Goal: Find specific fact: Find specific fact

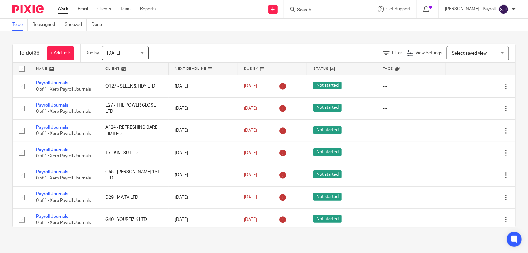
click at [329, 9] on input "Search" at bounding box center [324, 10] width 56 height 6
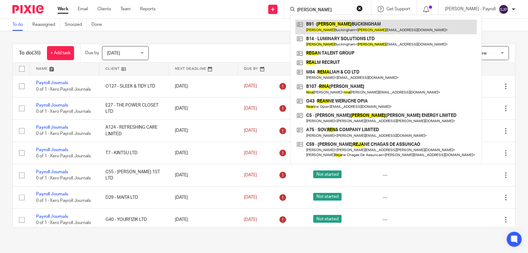
type input "[PERSON_NAME]"
click at [335, 27] on link at bounding box center [386, 27] width 182 height 14
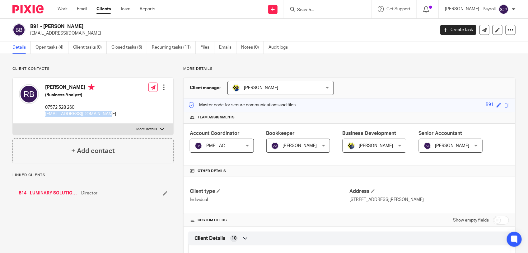
drag, startPoint x: 112, startPoint y: 116, endPoint x: 42, endPoint y: 116, distance: 70.0
click at [42, 116] on div "Rena Buckingham (Business Analyst) 07572 528 260 renabuckingham@hotmail.com Edi…" at bounding box center [93, 101] width 161 height 46
copy p "renabuckingham@hotmail.com"
click at [341, 8] on input "Search" at bounding box center [324, 10] width 56 height 6
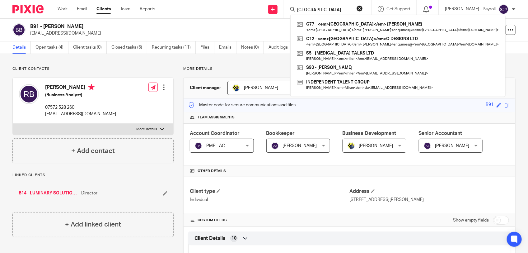
type input "Milano"
click button "submit" at bounding box center [0, 0] width 0 height 0
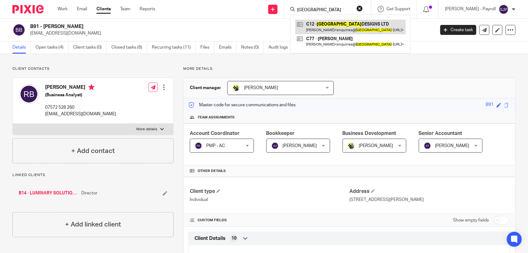
click at [344, 24] on link at bounding box center [350, 27] width 110 height 14
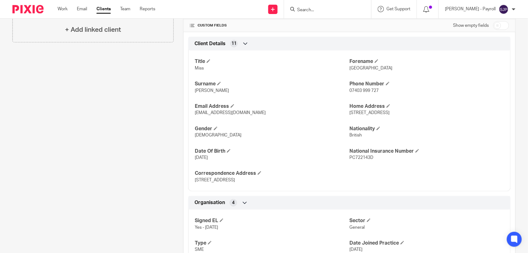
scroll to position [156, 0]
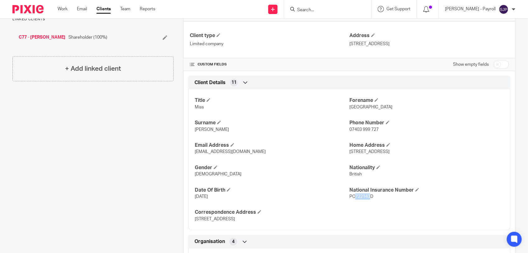
drag, startPoint x: 352, startPoint y: 198, endPoint x: 366, endPoint y: 200, distance: 13.7
click at [366, 199] on p "PC722143D" at bounding box center [426, 196] width 155 height 6
copy span "722143"
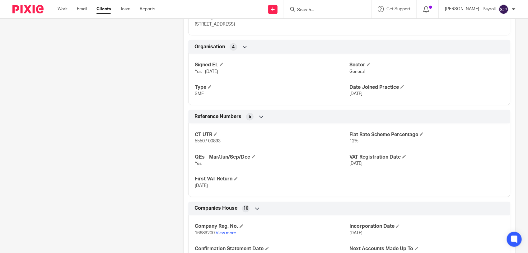
scroll to position [428, 0]
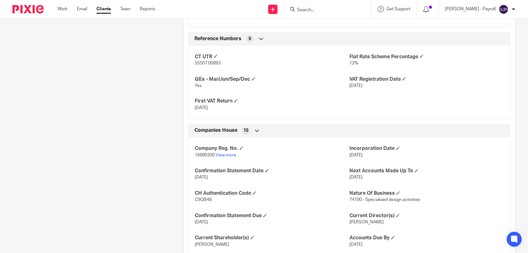
click at [195, 158] on p "16689200 View more" at bounding box center [272, 155] width 155 height 6
drag, startPoint x: 199, startPoint y: 156, endPoint x: 213, endPoint y: 156, distance: 13.7
click at [213, 156] on span "16689200" at bounding box center [205, 155] width 20 height 4
copy span "689200"
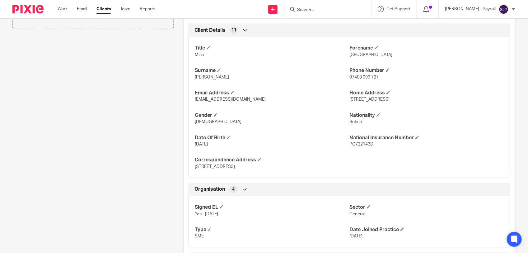
scroll to position [194, 0]
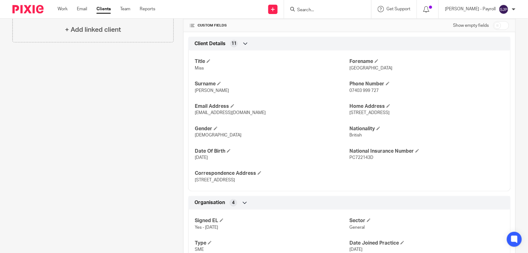
click at [199, 91] on span "[PERSON_NAME]" at bounding box center [212, 90] width 34 height 4
copy span "Cain"
click at [133, 111] on div "Client contacts Milan Cain (Graphic Designer) 07403 999 727 enquiries@milano-de…" at bounding box center [88, 201] width 171 height 659
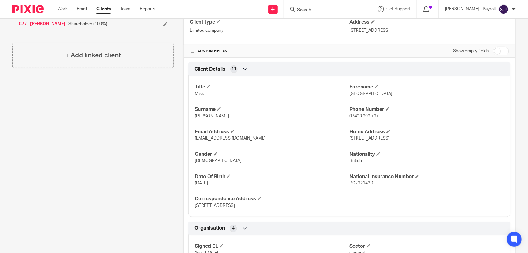
scroll to position [156, 0]
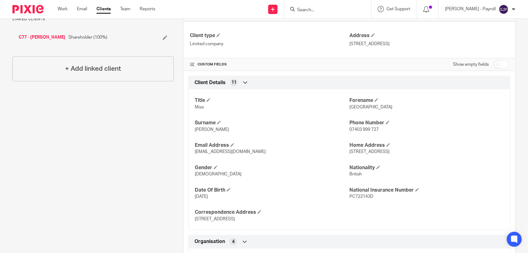
click at [199, 131] on span "Cain" at bounding box center [212, 129] width 34 height 4
copy span "Cain"
